Goal: Task Accomplishment & Management: Manage account settings

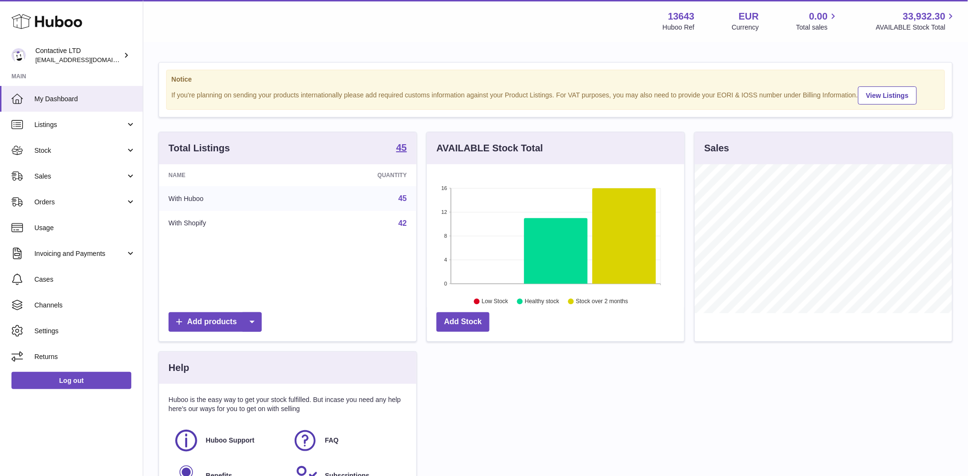
scroll to position [148, 257]
click at [402, 147] on strong "45" at bounding box center [401, 148] width 11 height 10
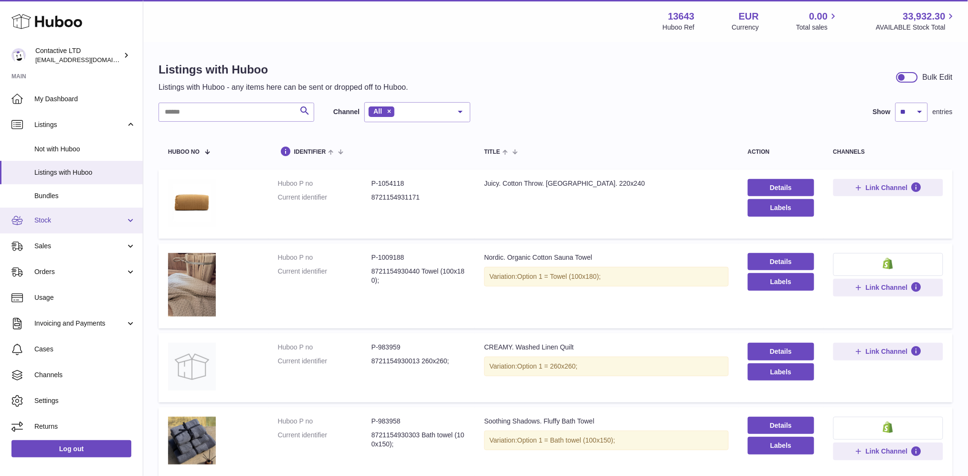
click at [74, 222] on span "Stock" at bounding box center [79, 220] width 91 height 9
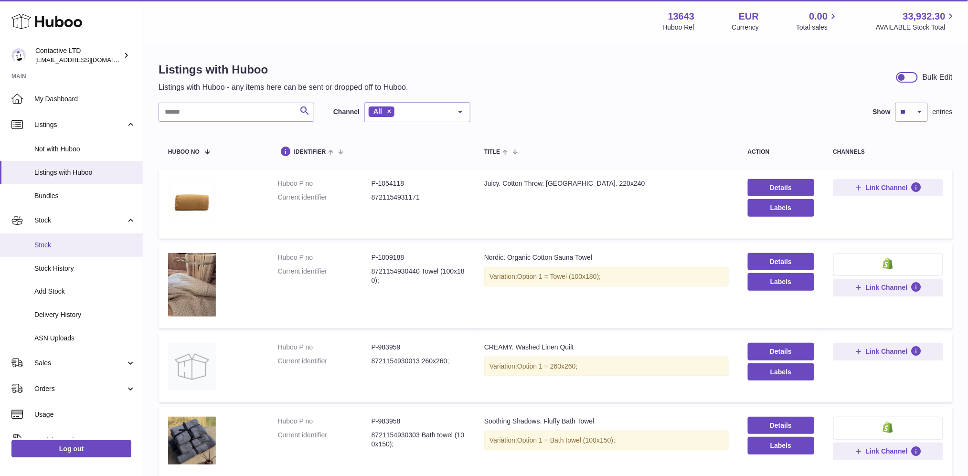
click at [74, 242] on span "Stock" at bounding box center [84, 245] width 101 height 9
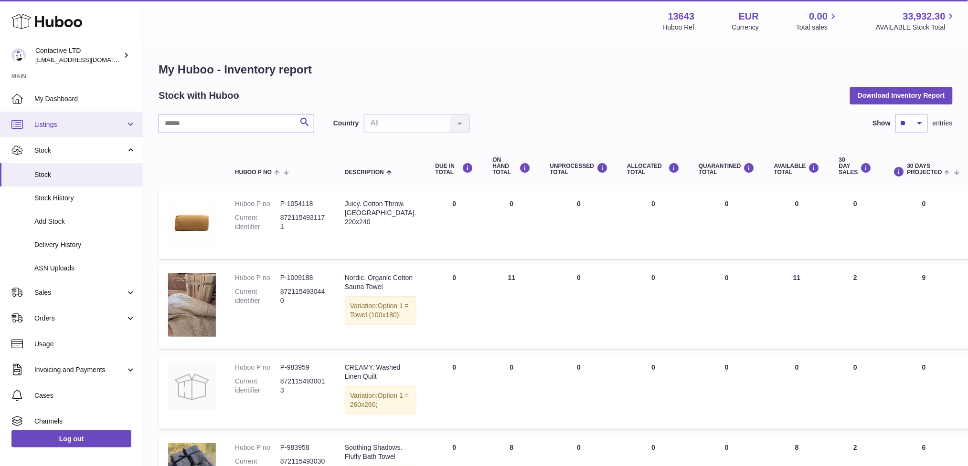
click at [76, 131] on link "Listings" at bounding box center [71, 125] width 143 height 26
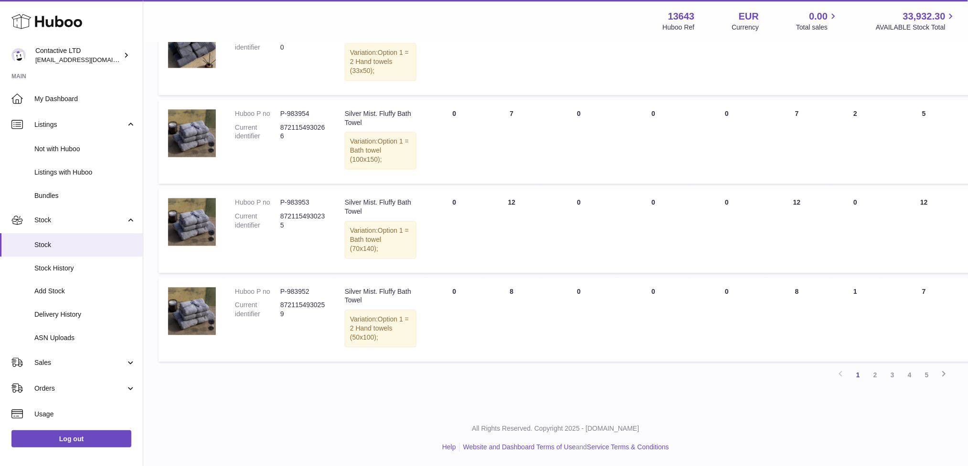
scroll to position [850, 0]
click at [946, 376] on icon at bounding box center [943, 374] width 11 height 12
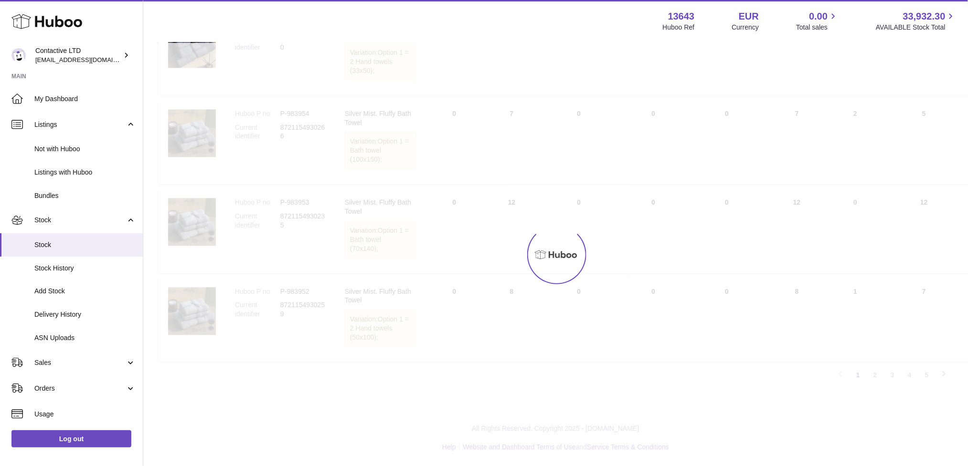
scroll to position [850, 0]
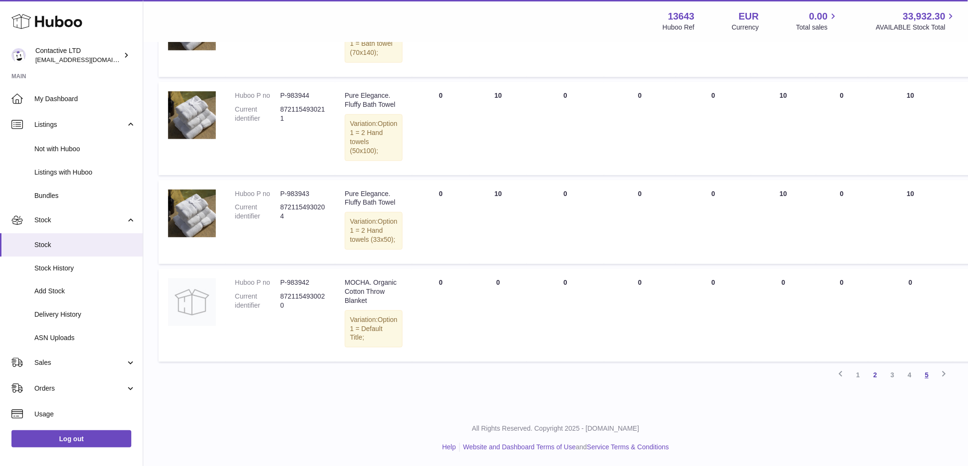
click at [926, 384] on link "5" at bounding box center [926, 375] width 17 height 17
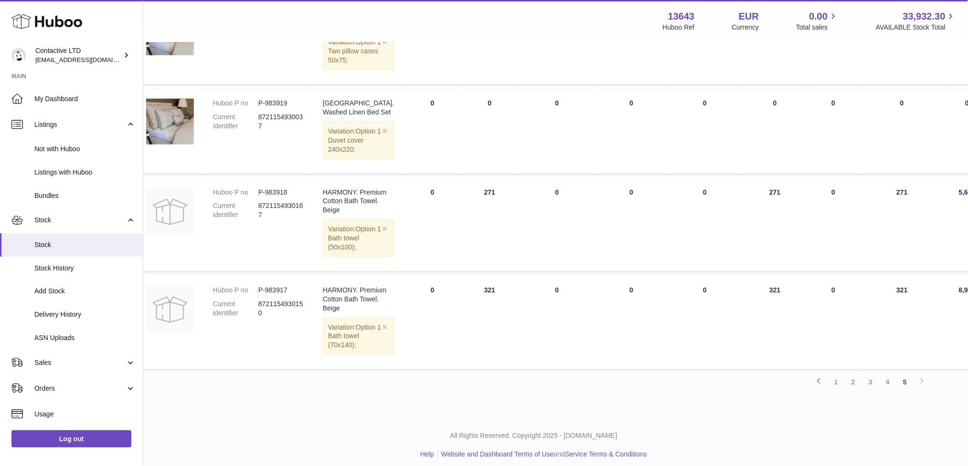
scroll to position [279, 0]
